Goal: Task Accomplishment & Management: Use online tool/utility

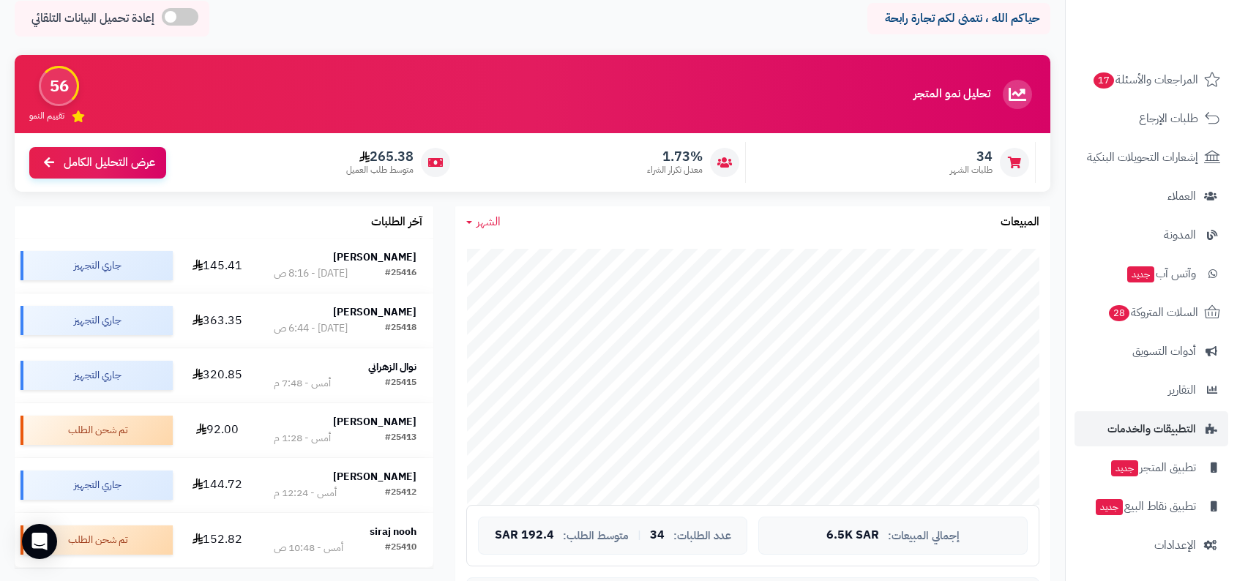
scroll to position [68, 0]
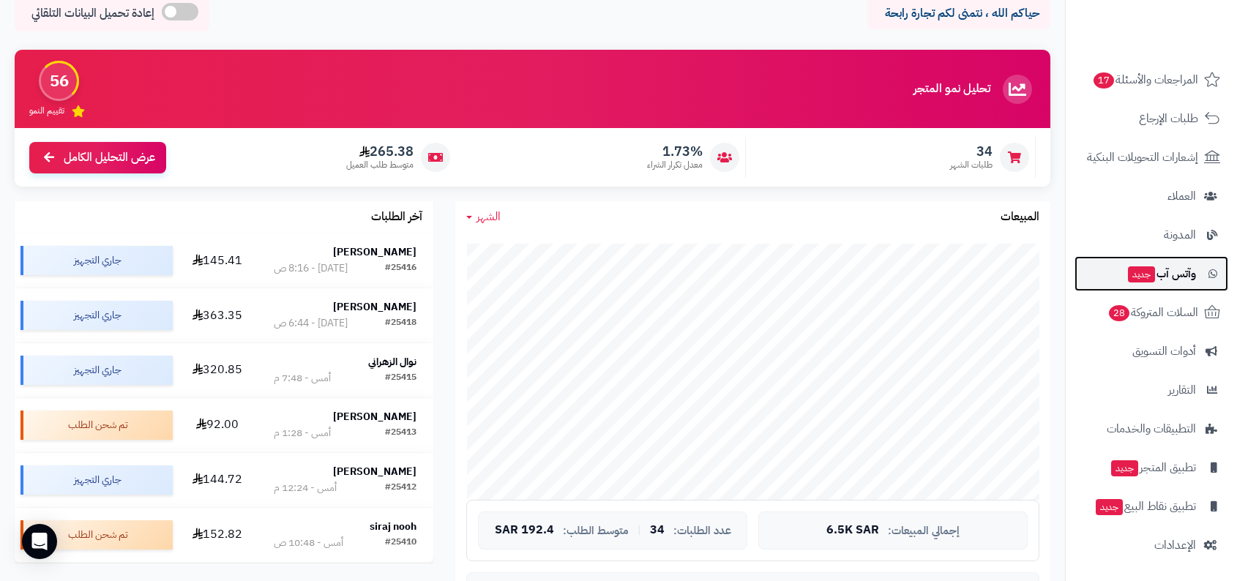
click at [1185, 282] on span "وآتس آب جديد" at bounding box center [1162, 274] width 70 height 20
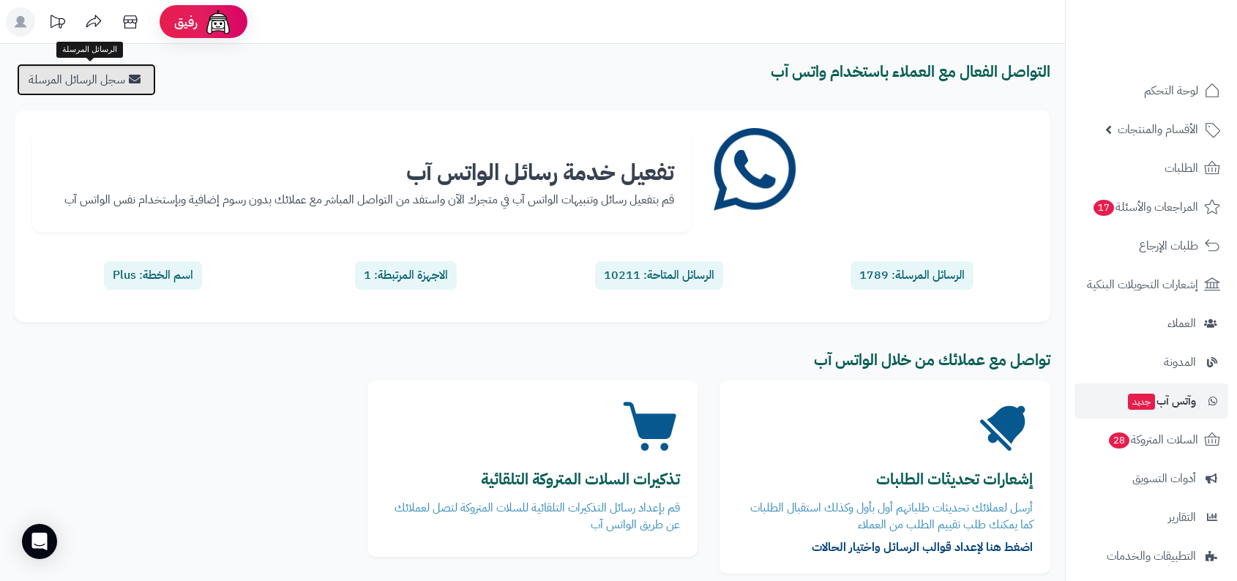
click at [132, 89] on link "سجل الرسائل المرسلة" at bounding box center [86, 80] width 139 height 32
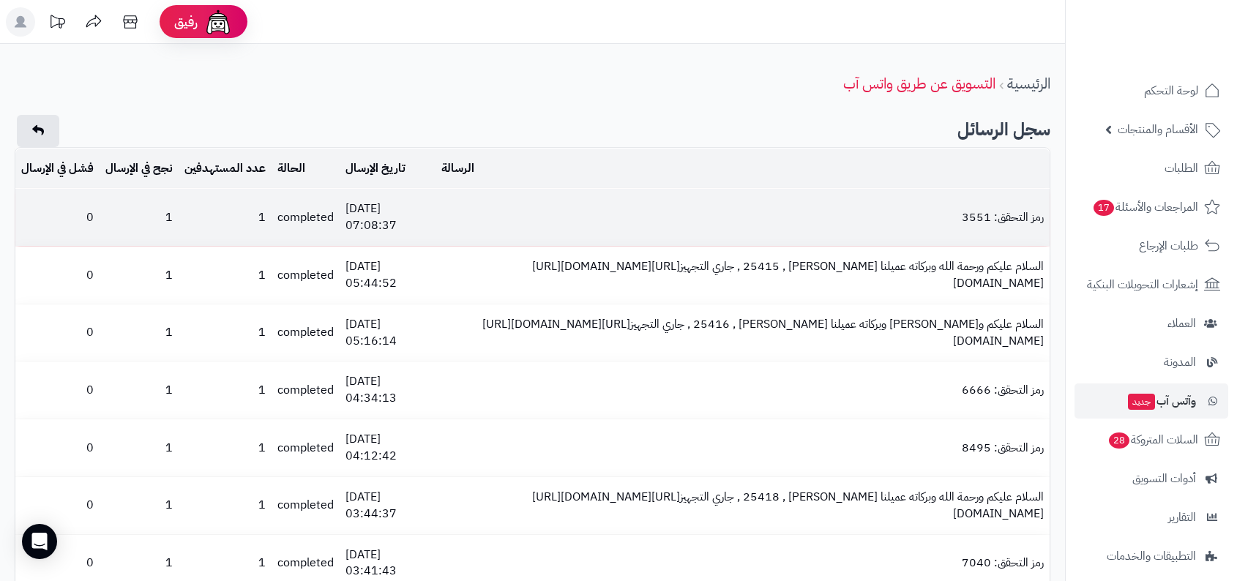
click at [379, 209] on td "[DATE] 07:08:37" at bounding box center [388, 217] width 96 height 57
click at [379, 209] on td "2025-10-07 07:08:37" at bounding box center [388, 217] width 96 height 57
click at [443, 207] on td "رمز التحقق: 3551" at bounding box center [743, 217] width 614 height 57
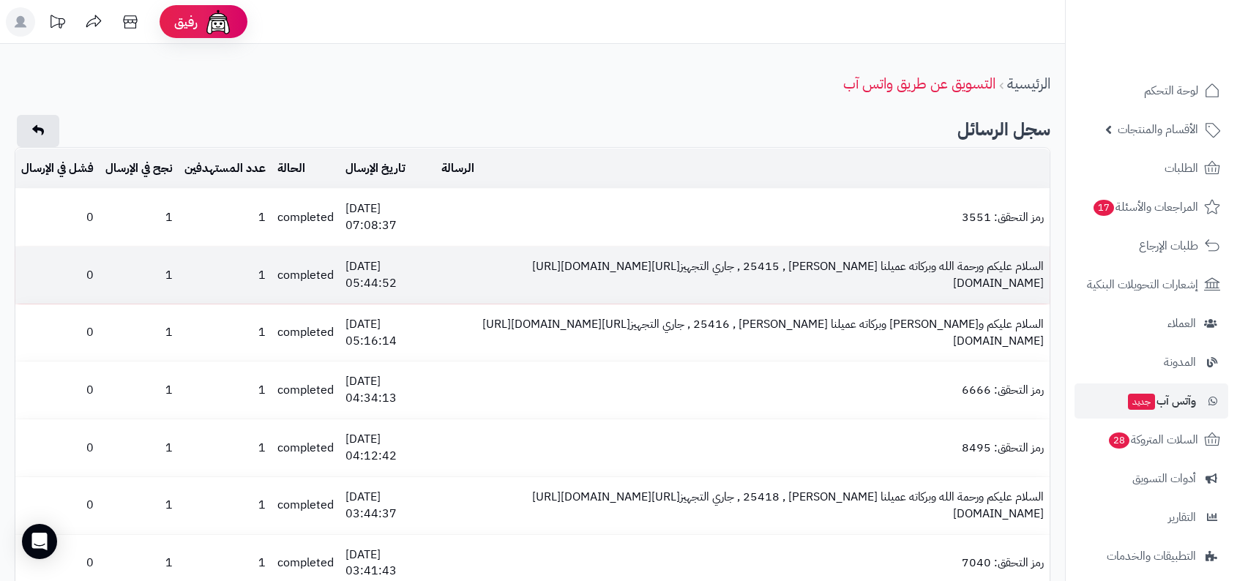
click at [384, 288] on td "2025-10-07 05:44:52" at bounding box center [388, 275] width 96 height 57
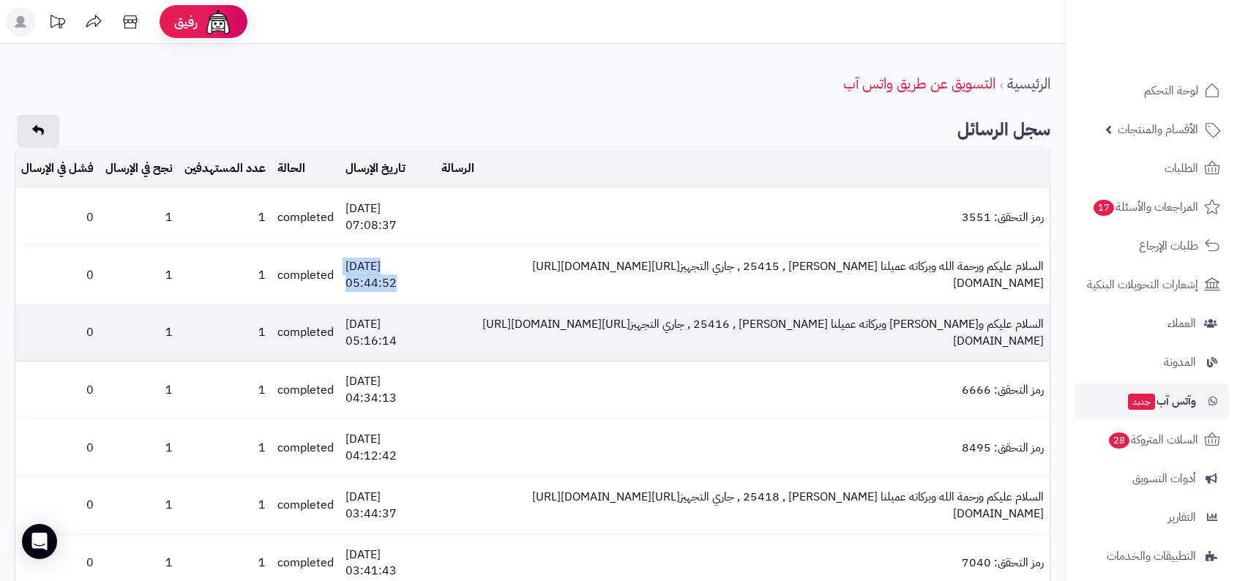
click at [376, 356] on td "2025-10-07 05:16:14" at bounding box center [388, 333] width 96 height 57
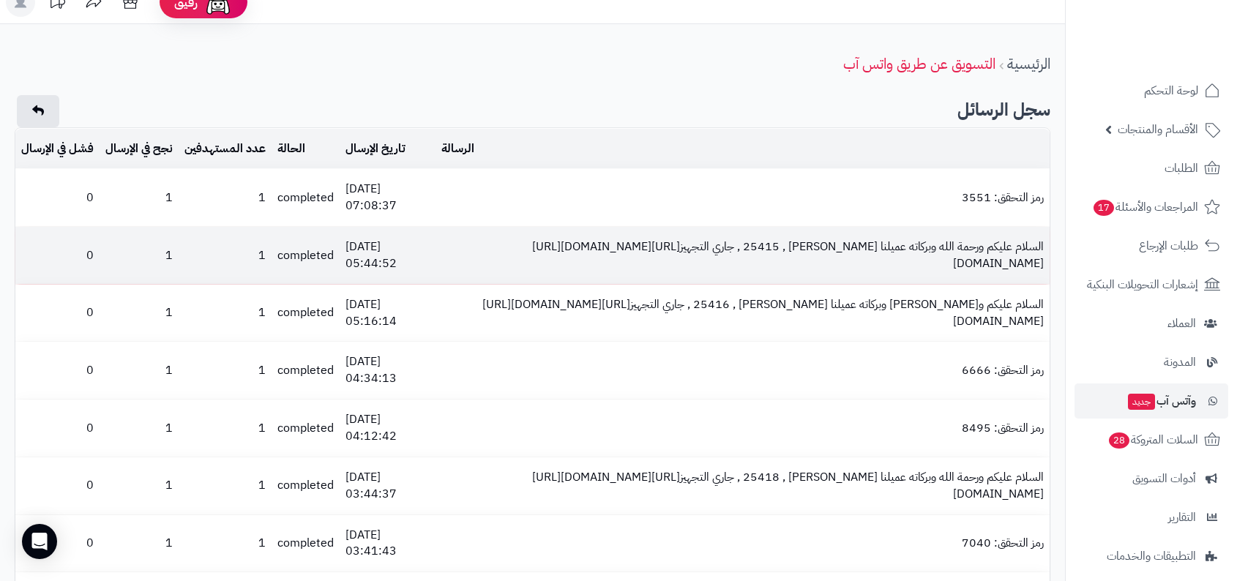
scroll to position [26, 0]
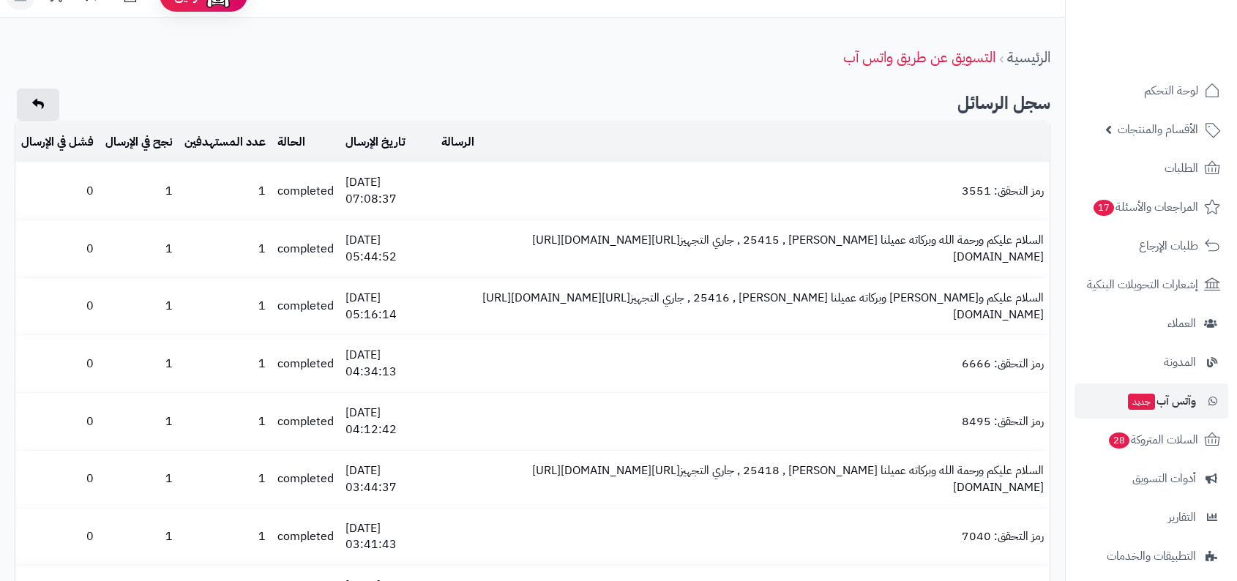
scroll to position [26, 0]
click at [584, 45] on div "الرئيسية التسويق عن طريق واتس آب" at bounding box center [532, 57] width 1065 height 40
